Goal: Information Seeking & Learning: Learn about a topic

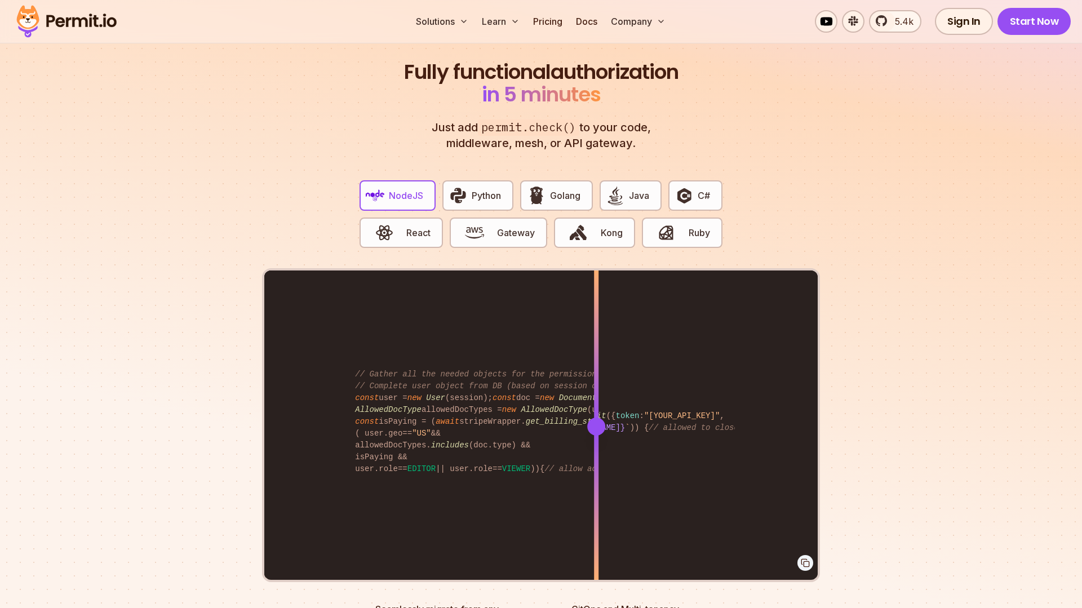
scroll to position [2113, 0]
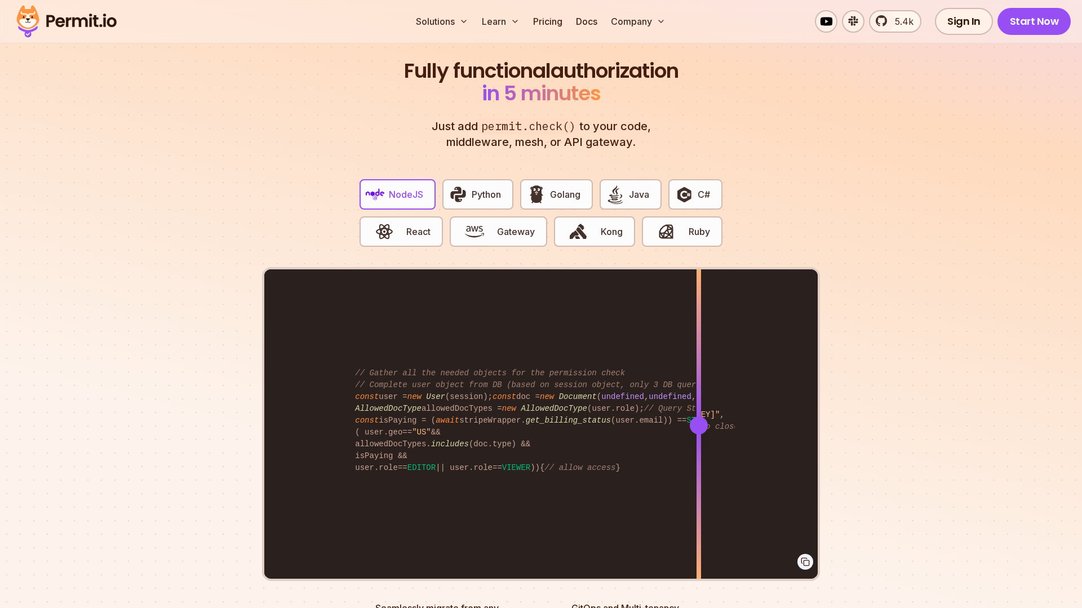
drag, startPoint x: 594, startPoint y: 412, endPoint x: 697, endPoint y: 533, distance: 158.8
click at [697, 533] on div at bounding box center [699, 424] width 5 height 311
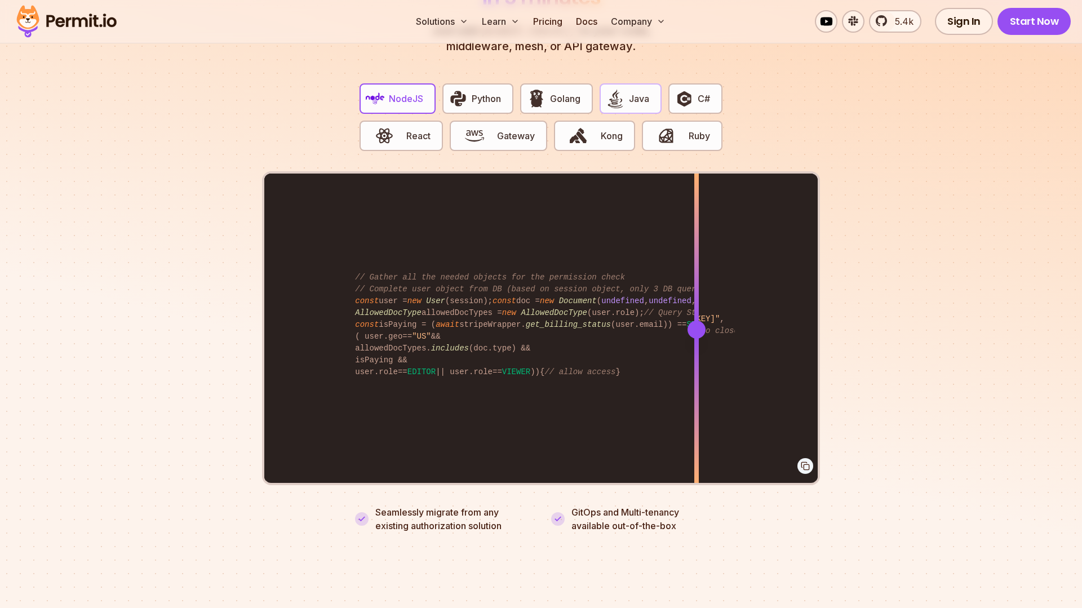
scroll to position [2097, 0]
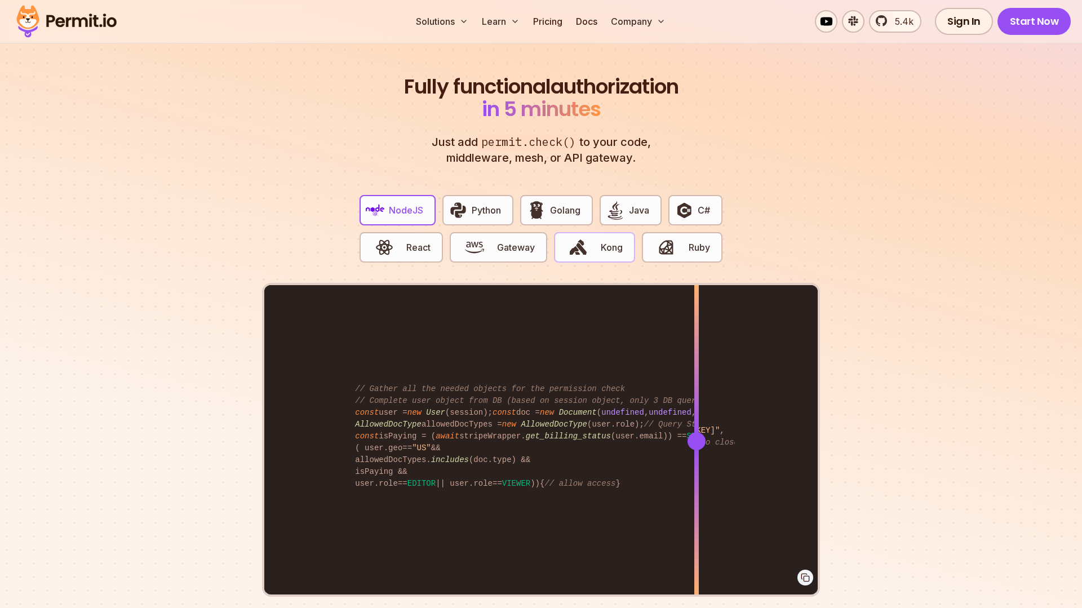
click at [598, 236] on button "Kong" at bounding box center [594, 247] width 81 height 30
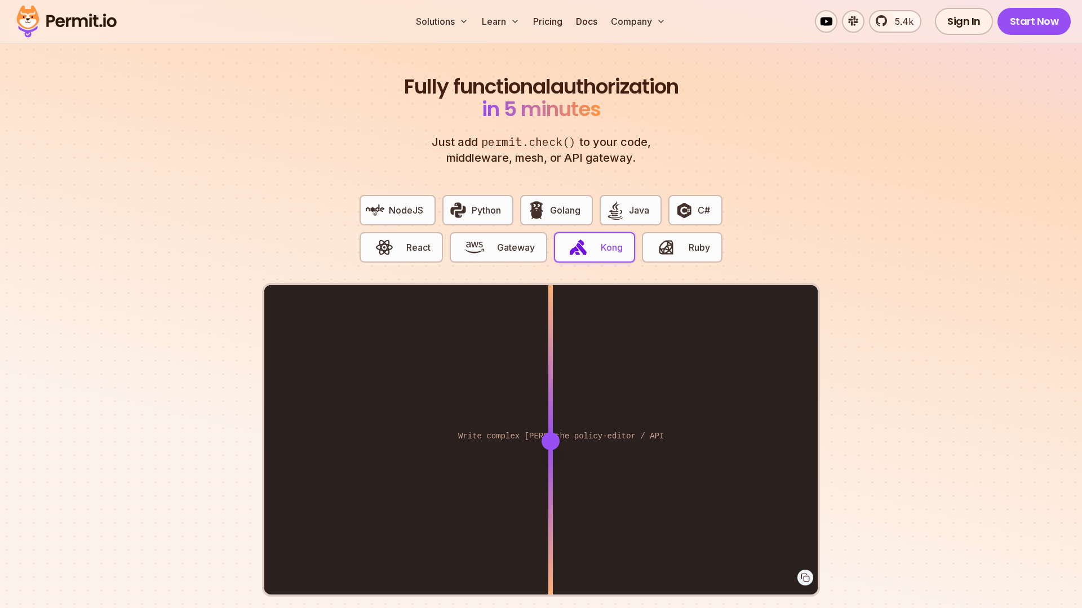
drag, startPoint x: 594, startPoint y: 426, endPoint x: 551, endPoint y: 467, distance: 59.0
click at [551, 467] on div at bounding box center [550, 440] width 5 height 311
click at [700, 203] on span "C#" at bounding box center [704, 210] width 12 height 14
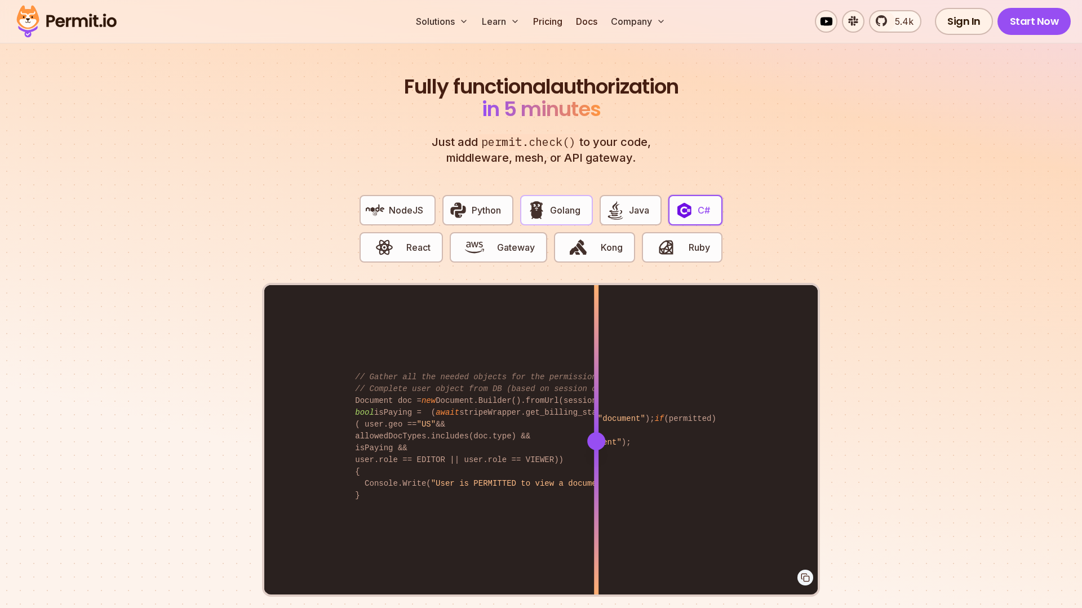
click at [554, 203] on span "Golang" at bounding box center [565, 210] width 30 height 14
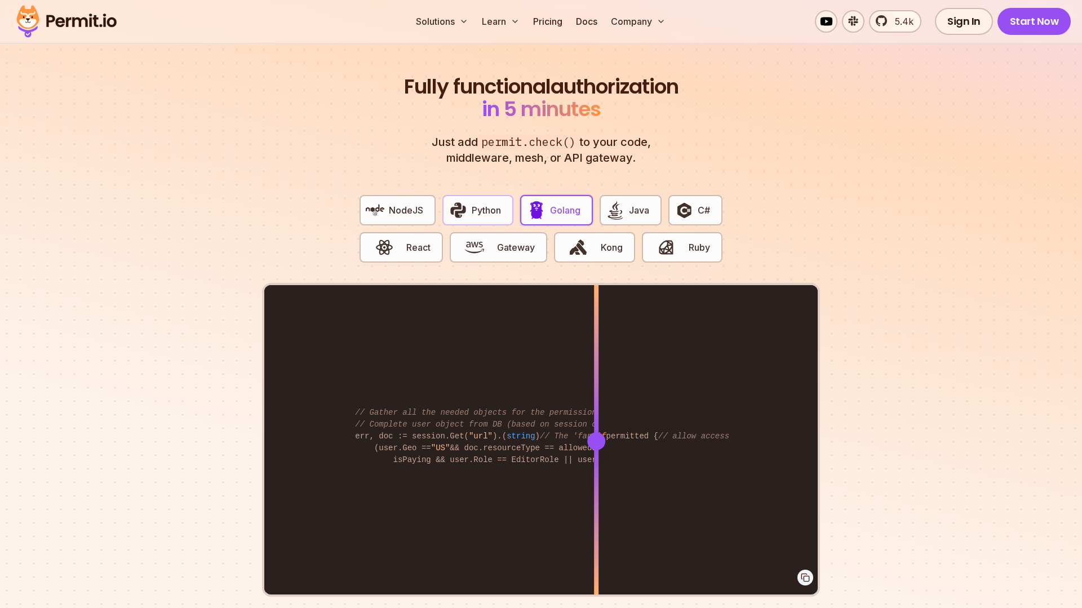
click at [479, 203] on span "Python" at bounding box center [486, 210] width 29 height 14
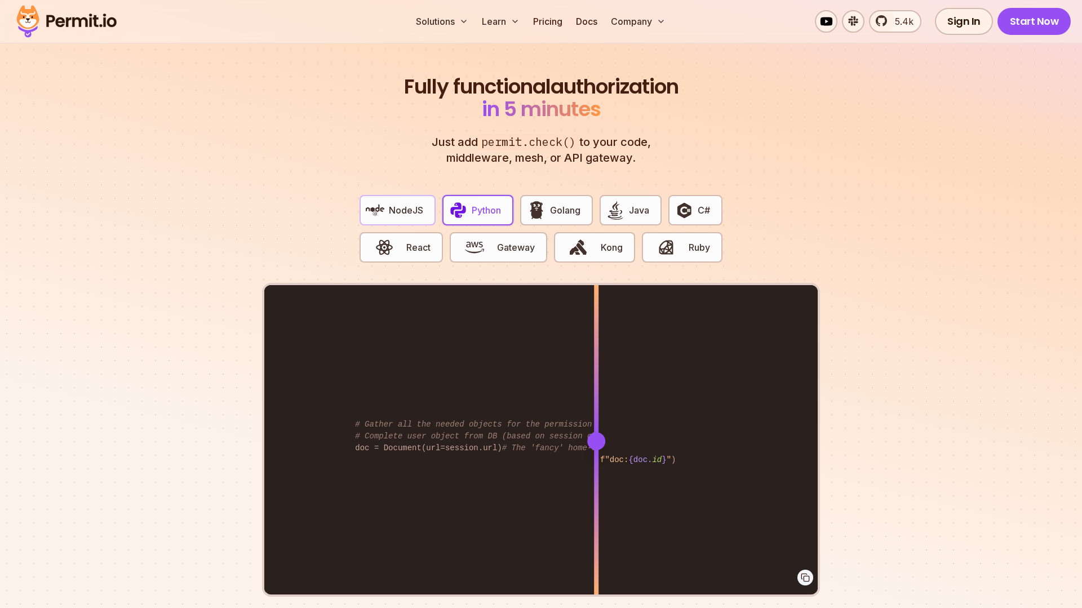
click at [419, 203] on span "NodeJS" at bounding box center [406, 210] width 34 height 14
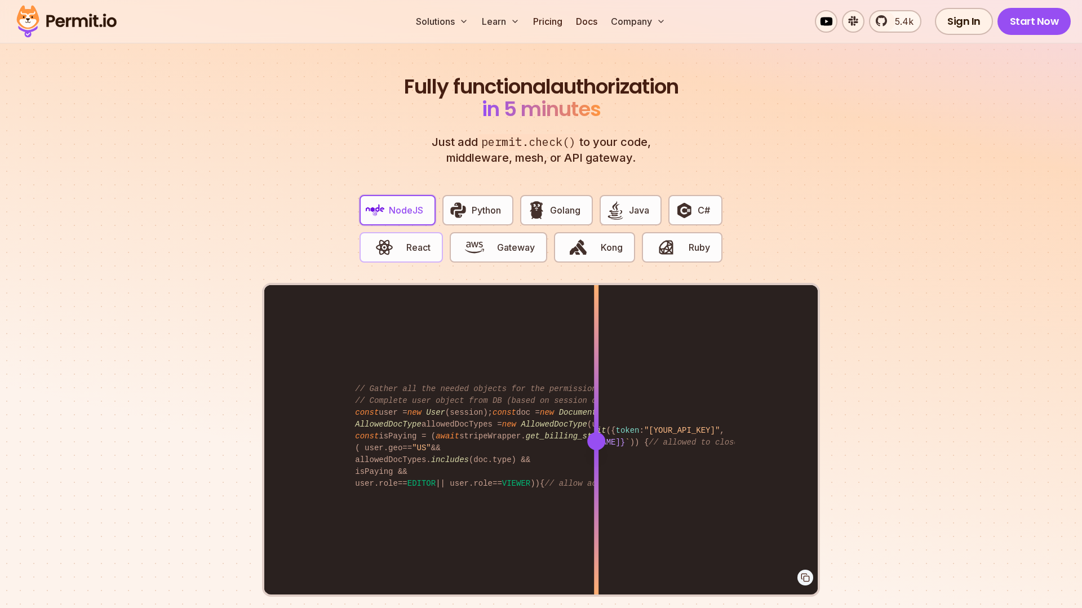
click at [410, 241] on span "React" at bounding box center [418, 248] width 24 height 14
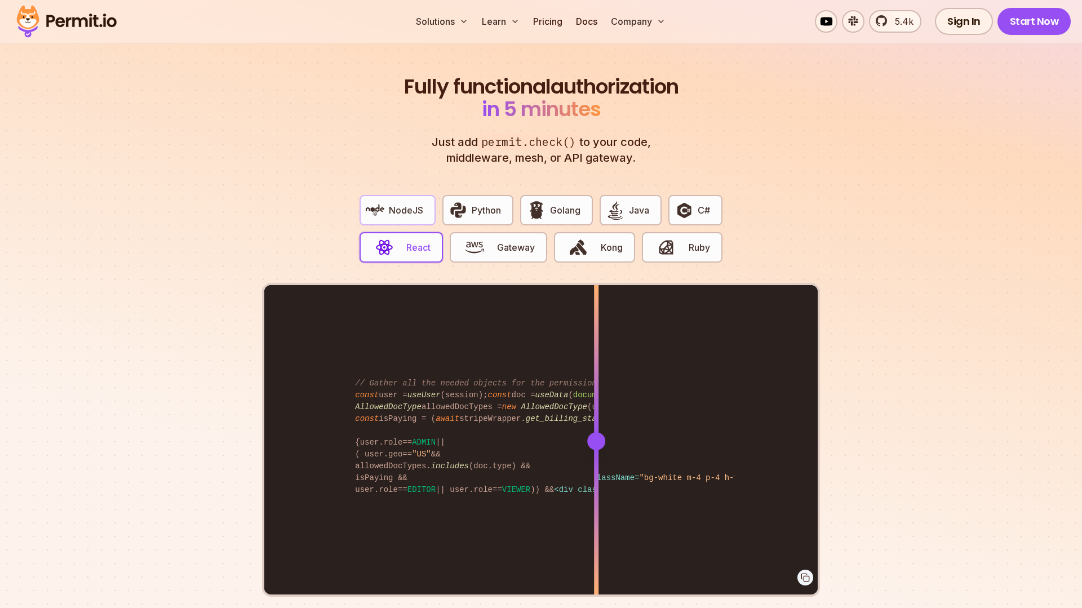
click at [402, 195] on button "NodeJS" at bounding box center [398, 210] width 76 height 30
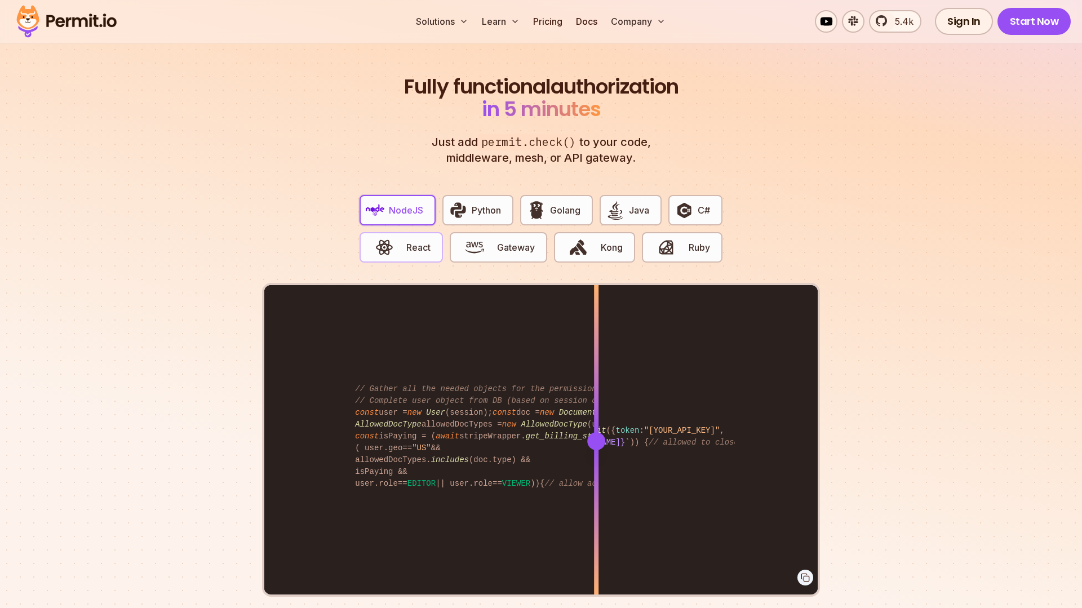
click at [401, 238] on span "button" at bounding box center [384, 247] width 38 height 19
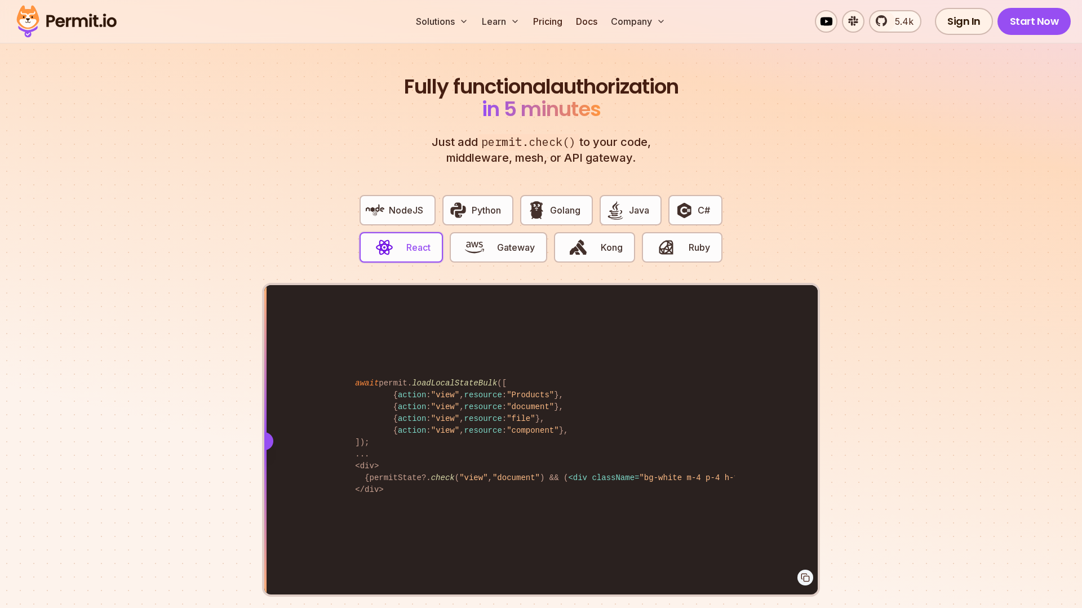
drag, startPoint x: 596, startPoint y: 428, endPoint x: 240, endPoint y: 400, distance: 357.9
click at [240, 400] on section "Fully functional authorization in 5 minutes Just add permit.check() to your cod…" at bounding box center [541, 346] width 1082 height 704
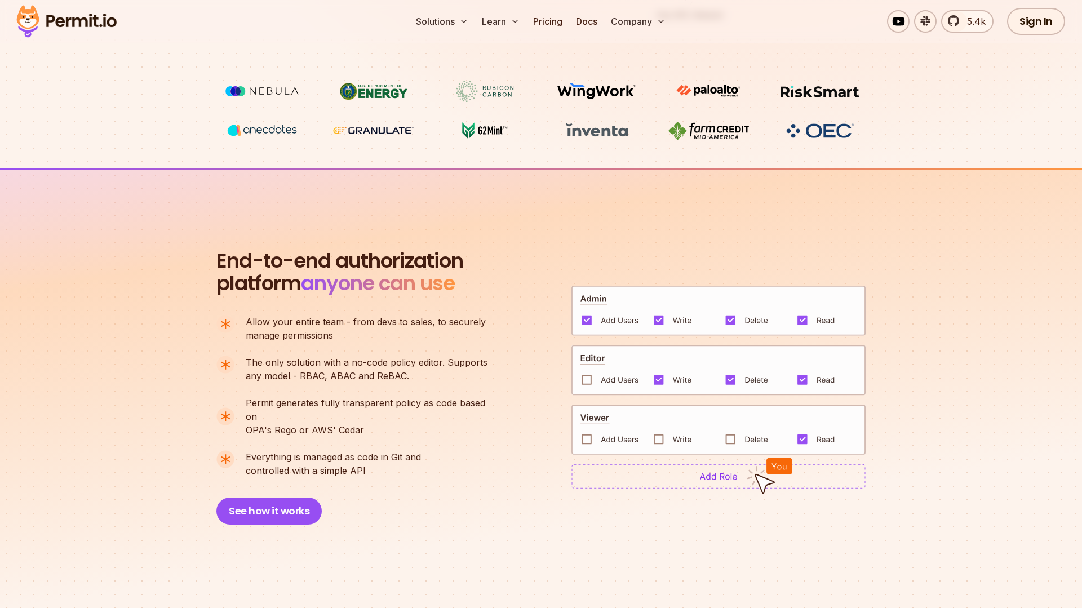
scroll to position [0, 0]
